Goal: Task Accomplishment & Management: Use online tool/utility

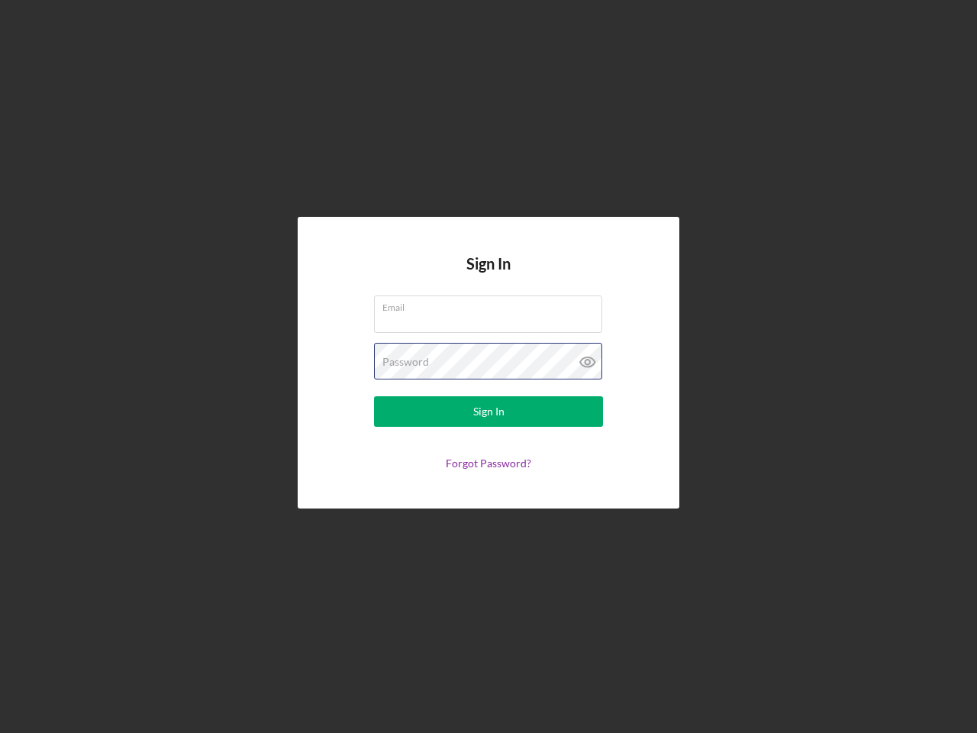
click at [489, 366] on div "Password" at bounding box center [488, 362] width 229 height 38
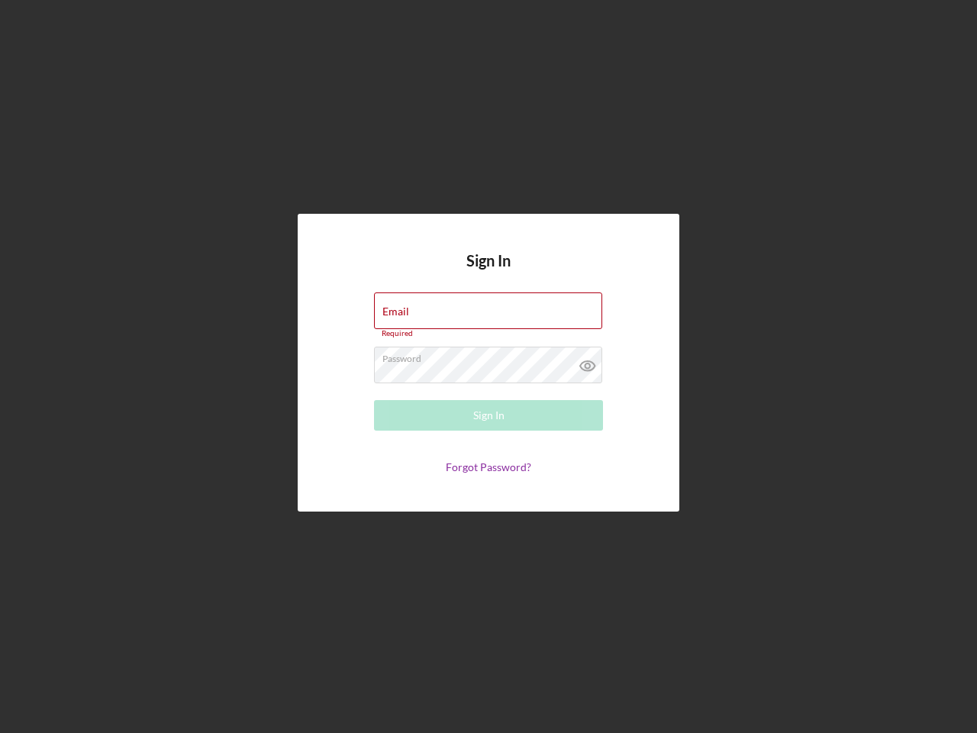
click at [588, 362] on icon at bounding box center [588, 366] width 38 height 38
